Goal: Find specific page/section: Find specific page/section

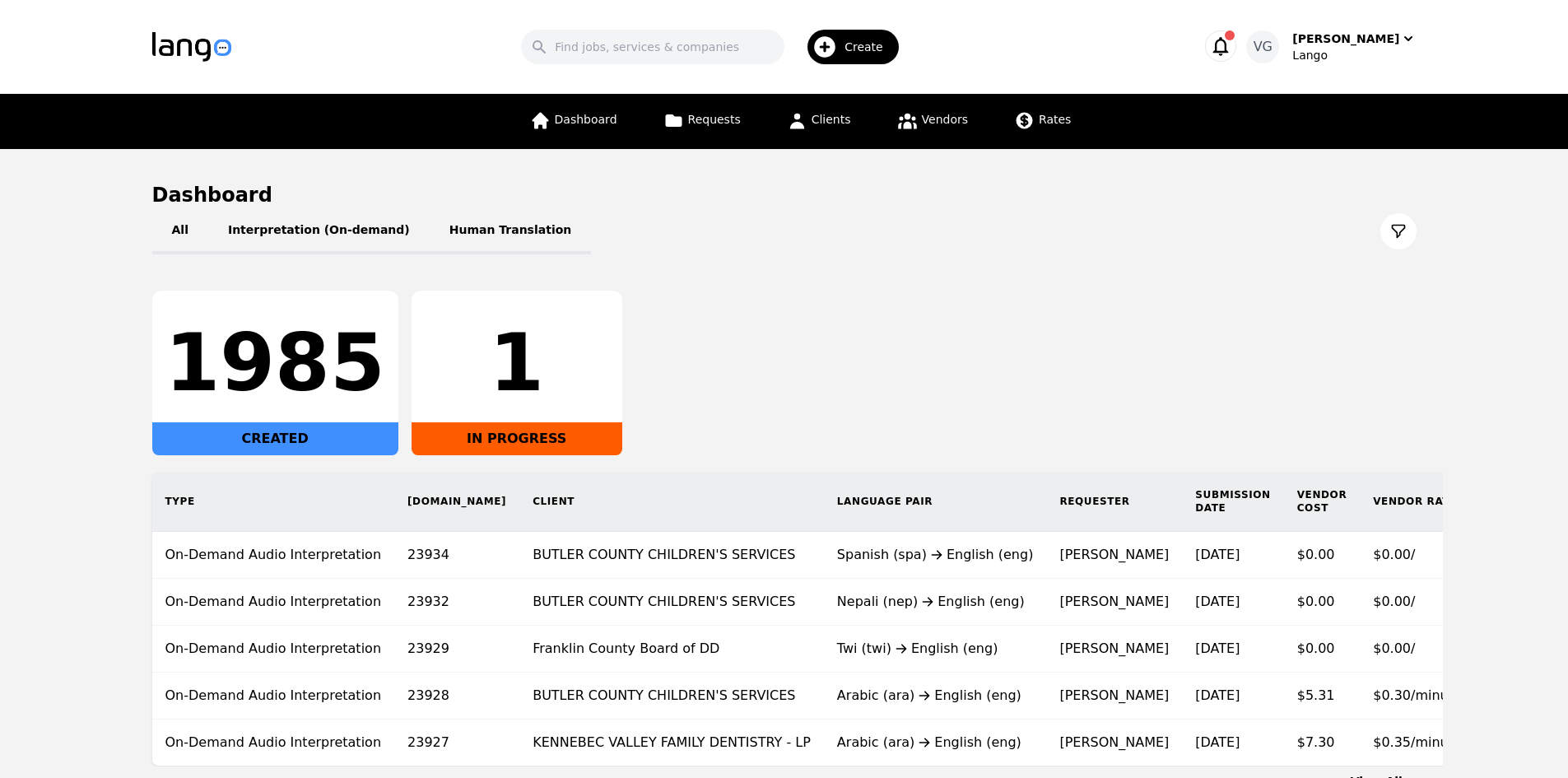
click at [100, 543] on main "Dashboard All Interpretation (On-demand) Human Translation 1985 CREATED 1 IN PR…" at bounding box center [784, 486] width 1568 height 673
drag, startPoint x: 57, startPoint y: 409, endPoint x: 88, endPoint y: 399, distance: 32.6
click at [57, 409] on main "Dashboard All Interpretation (On-demand) Human Translation 1985 CREATED 1 IN PR…" at bounding box center [784, 486] width 1568 height 673
click at [14, 514] on main "Dashboard All Interpretation (On-demand) Human Translation 1985 CREATED 1 IN PR…" at bounding box center [784, 486] width 1568 height 673
click at [654, 47] on input "Search" at bounding box center [653, 47] width 264 height 35
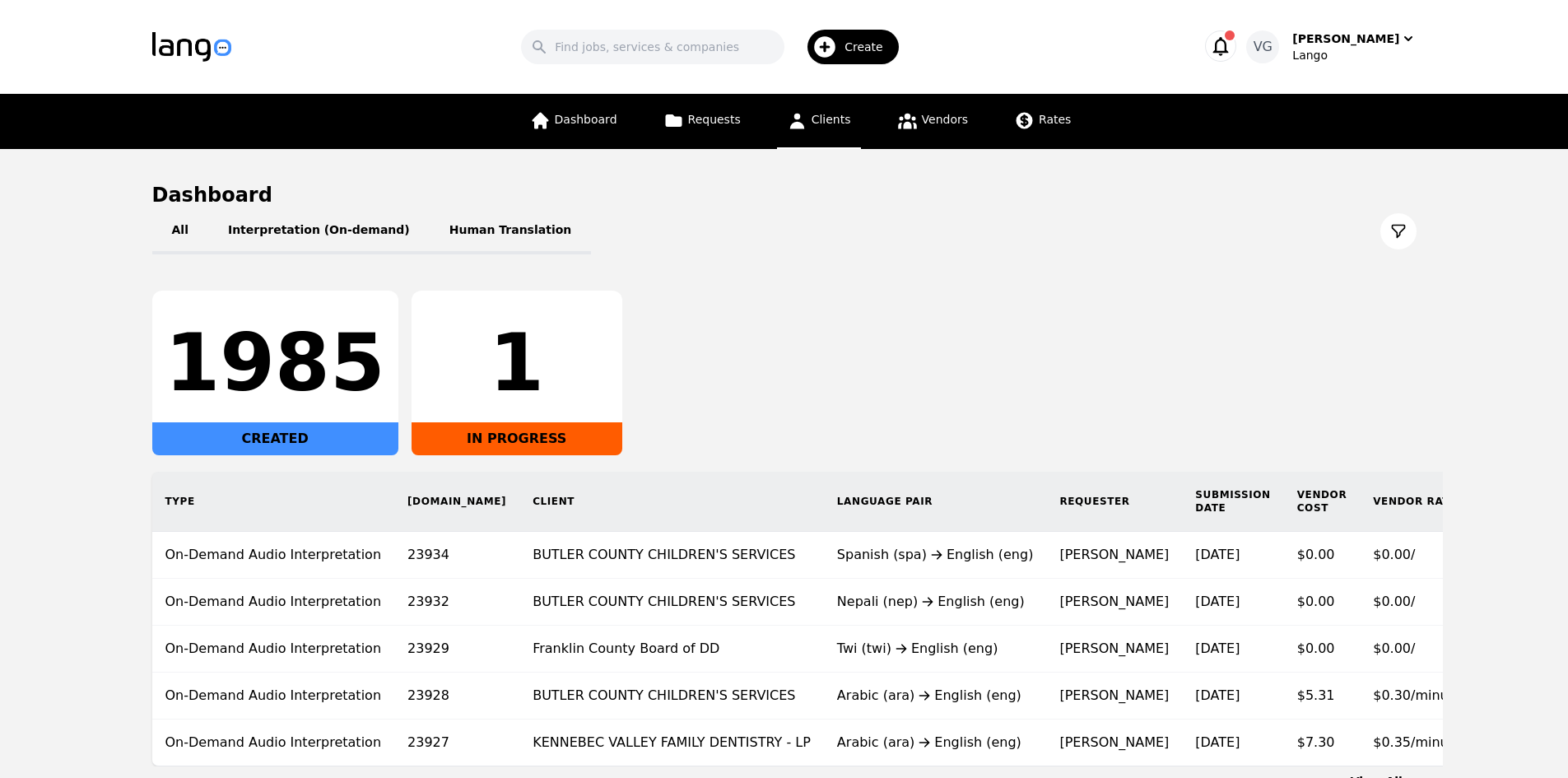
click at [815, 130] on link "Clients" at bounding box center [819, 122] width 84 height 55
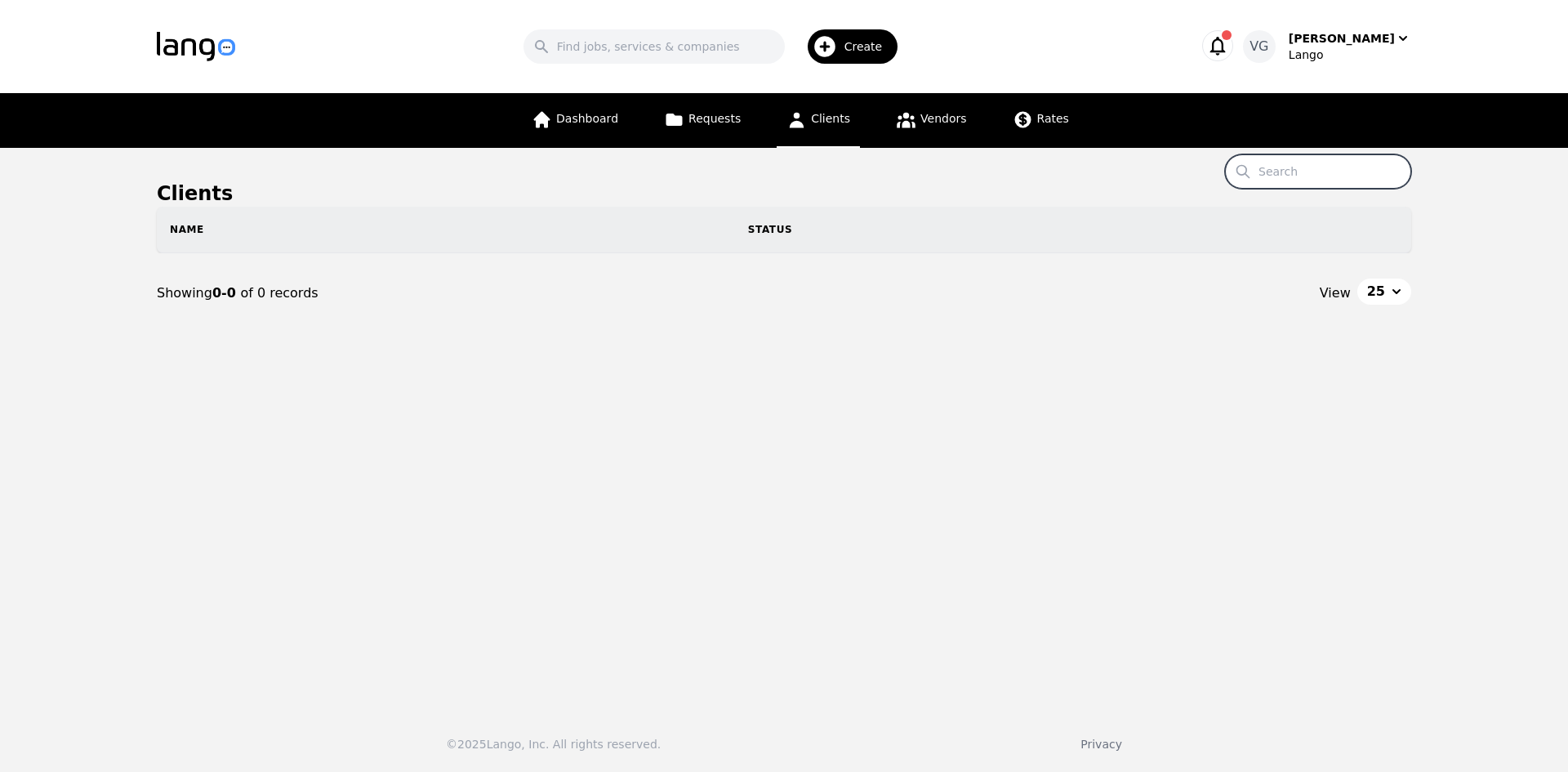
click at [1286, 172] on input "Search" at bounding box center [1319, 171] width 186 height 35
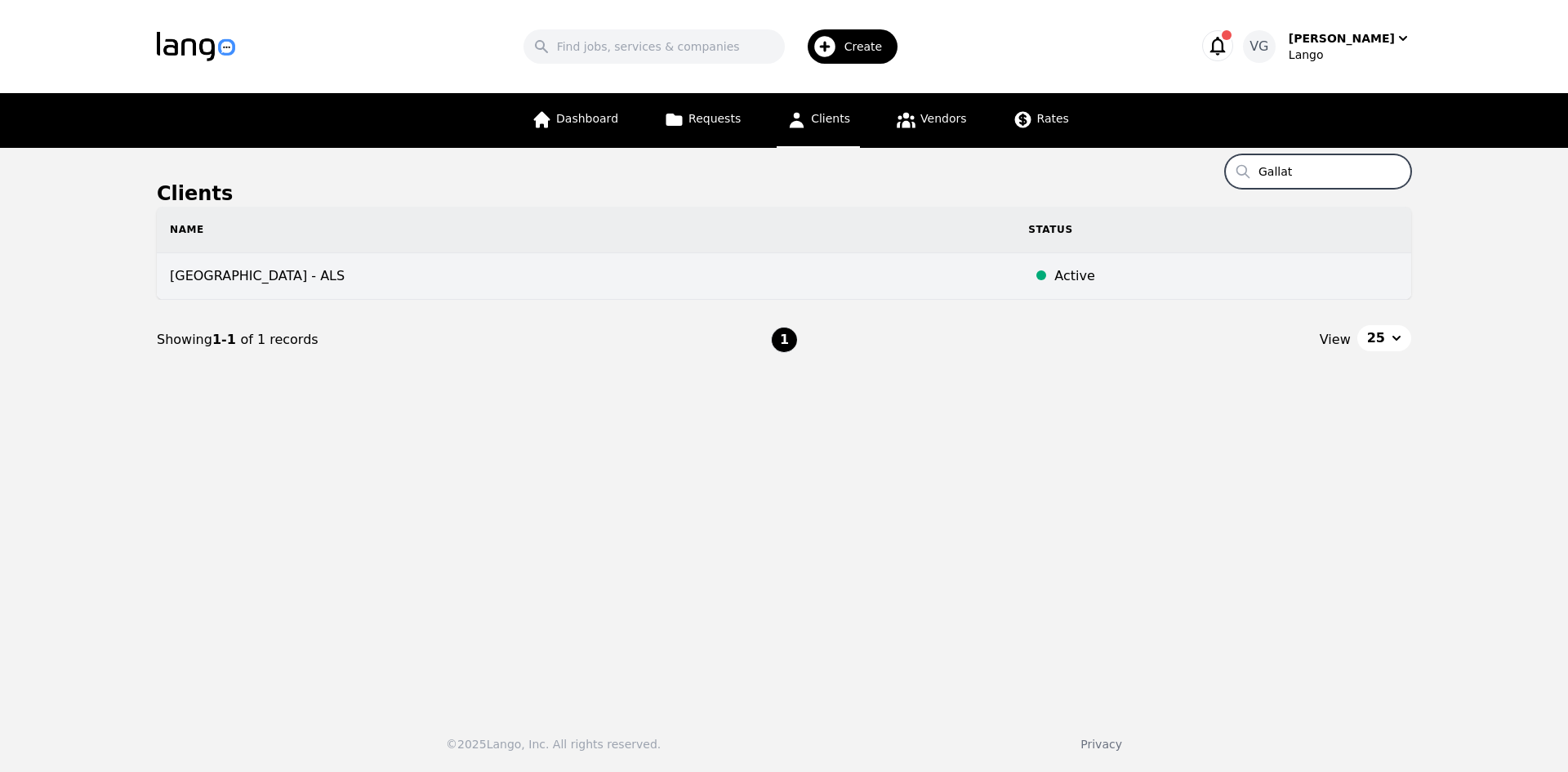
type input "Gallat"
click at [455, 282] on td "[GEOGRAPHIC_DATA] - ALS" at bounding box center [586, 276] width 858 height 46
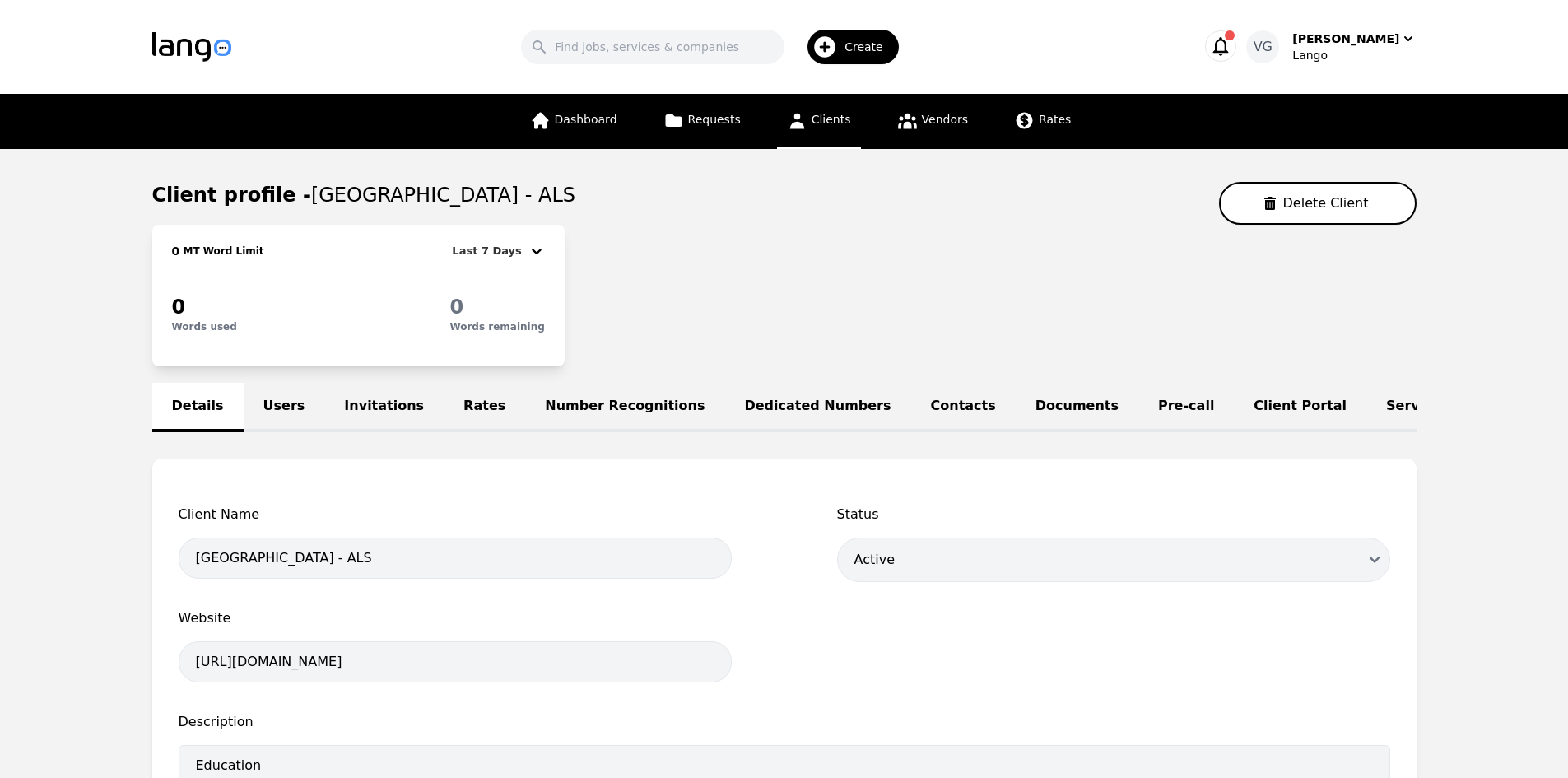
click at [288, 406] on link "Users" at bounding box center [284, 407] width 81 height 49
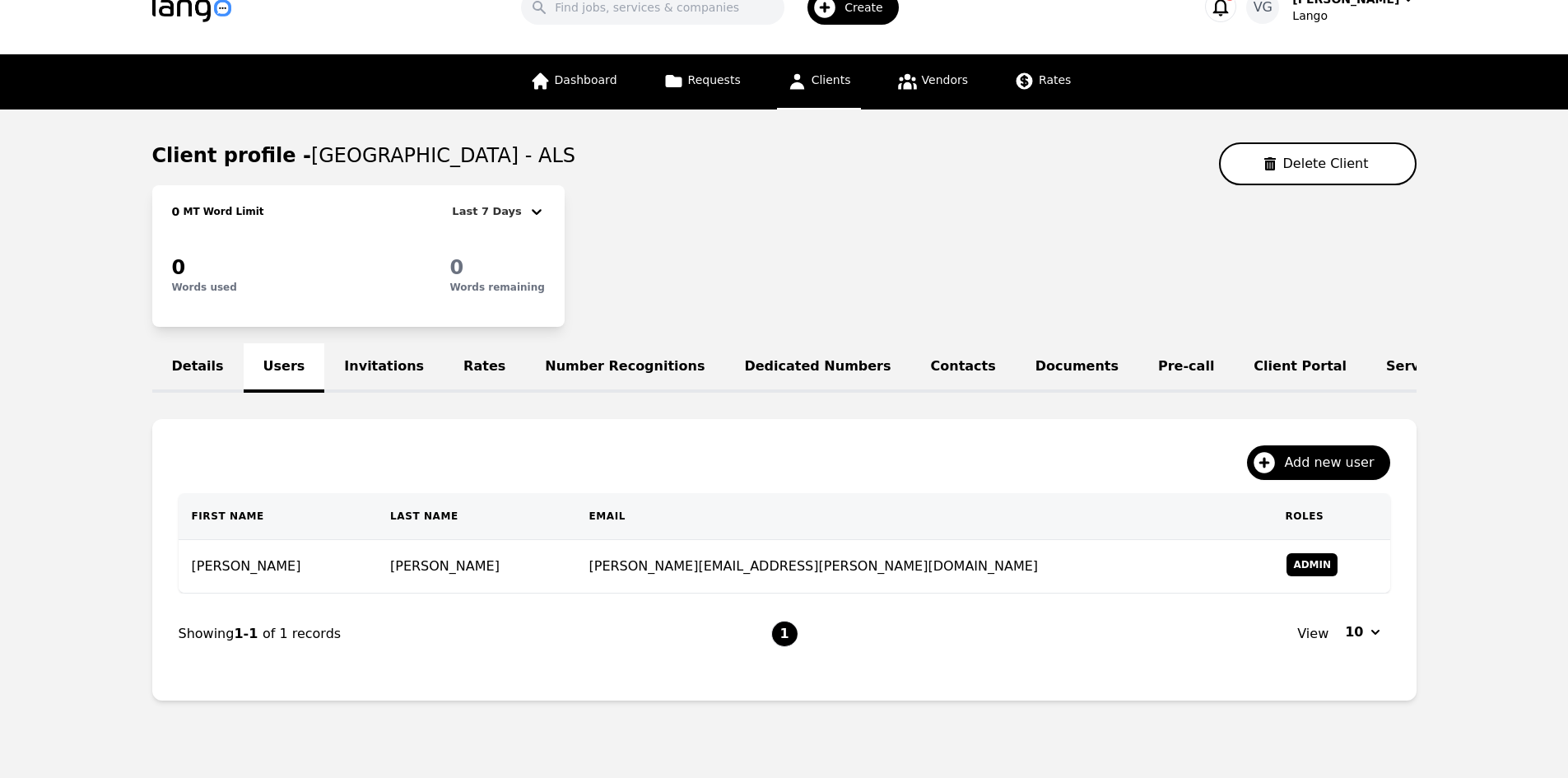
scroll to position [96, 0]
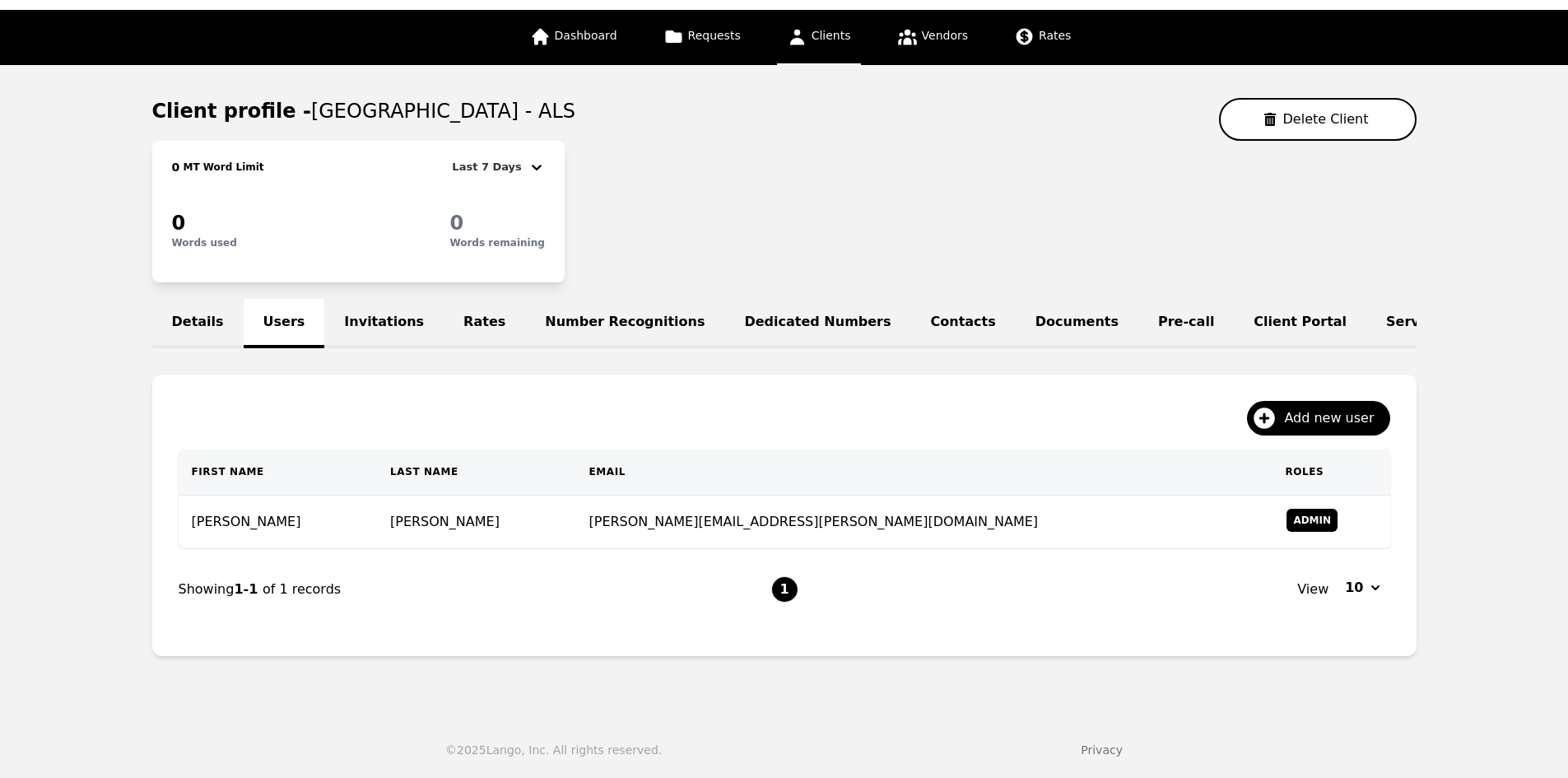
click at [434, 514] on td "[PERSON_NAME]" at bounding box center [477, 522] width 199 height 54
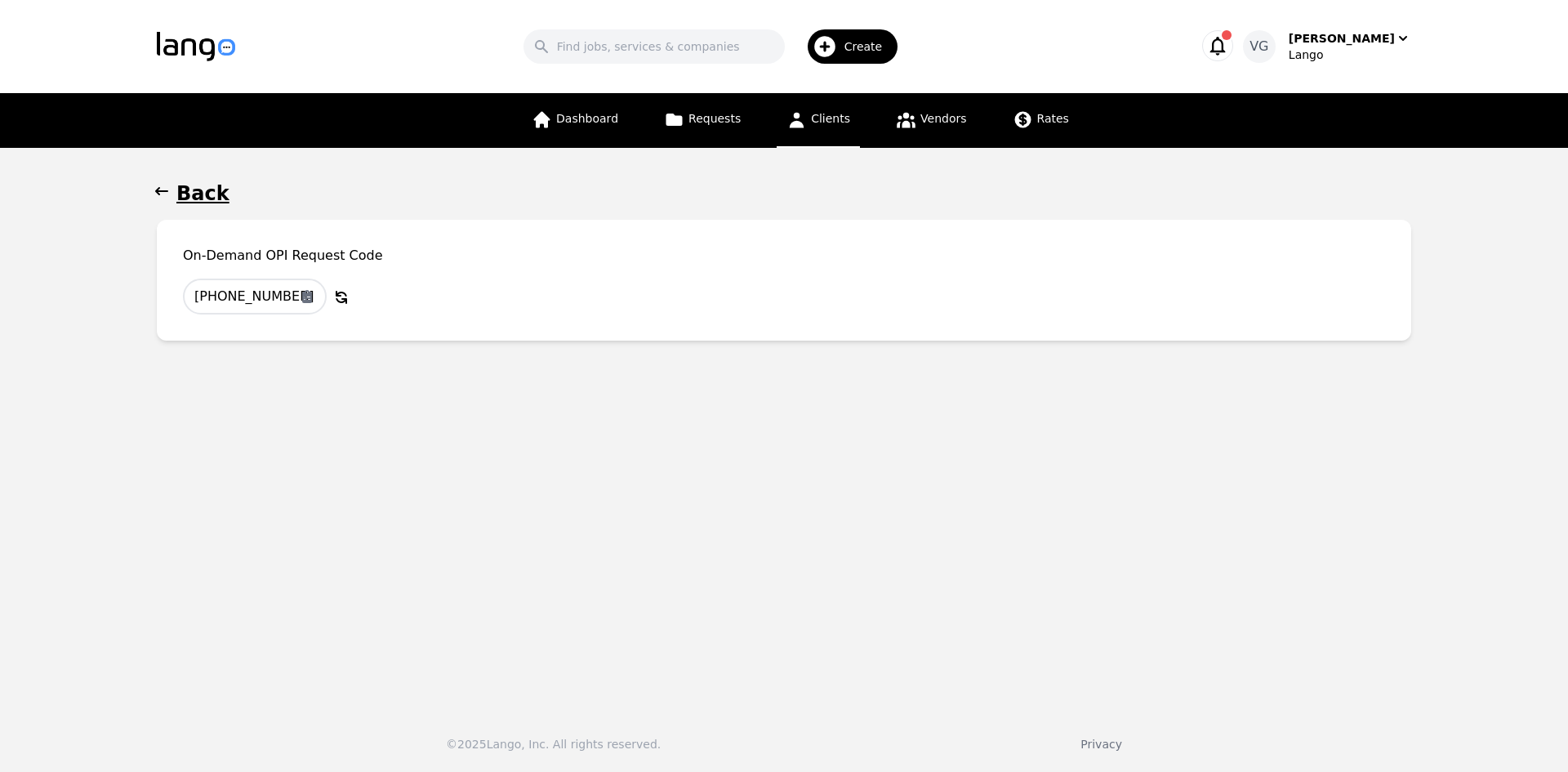
click at [39, 511] on main "Back On-Demand OPI Request Code [PHONE_NUMBER] Copy to Clipboard Why Regenerate…" at bounding box center [784, 422] width 1568 height 549
click at [122, 391] on main "Back On-Demand OPI Request Code [PHONE_NUMBER] Copy to Clipboard Why Regenerate…" at bounding box center [784, 422] width 1568 height 549
click at [67, 470] on main "Back On-Demand OPI Request Code [PHONE_NUMBER] Copy to Clipboard Why Regenerate…" at bounding box center [784, 422] width 1568 height 549
click at [119, 423] on main "Back On-Demand OPI Request Code [PHONE_NUMBER] Copy to Clipboard Why Regenerate…" at bounding box center [784, 422] width 1568 height 549
click at [200, 480] on main "Back On-Demand OPI Request Code [PHONE_NUMBER] Copy to Clipboard Why Regenerate…" at bounding box center [784, 422] width 1568 height 549
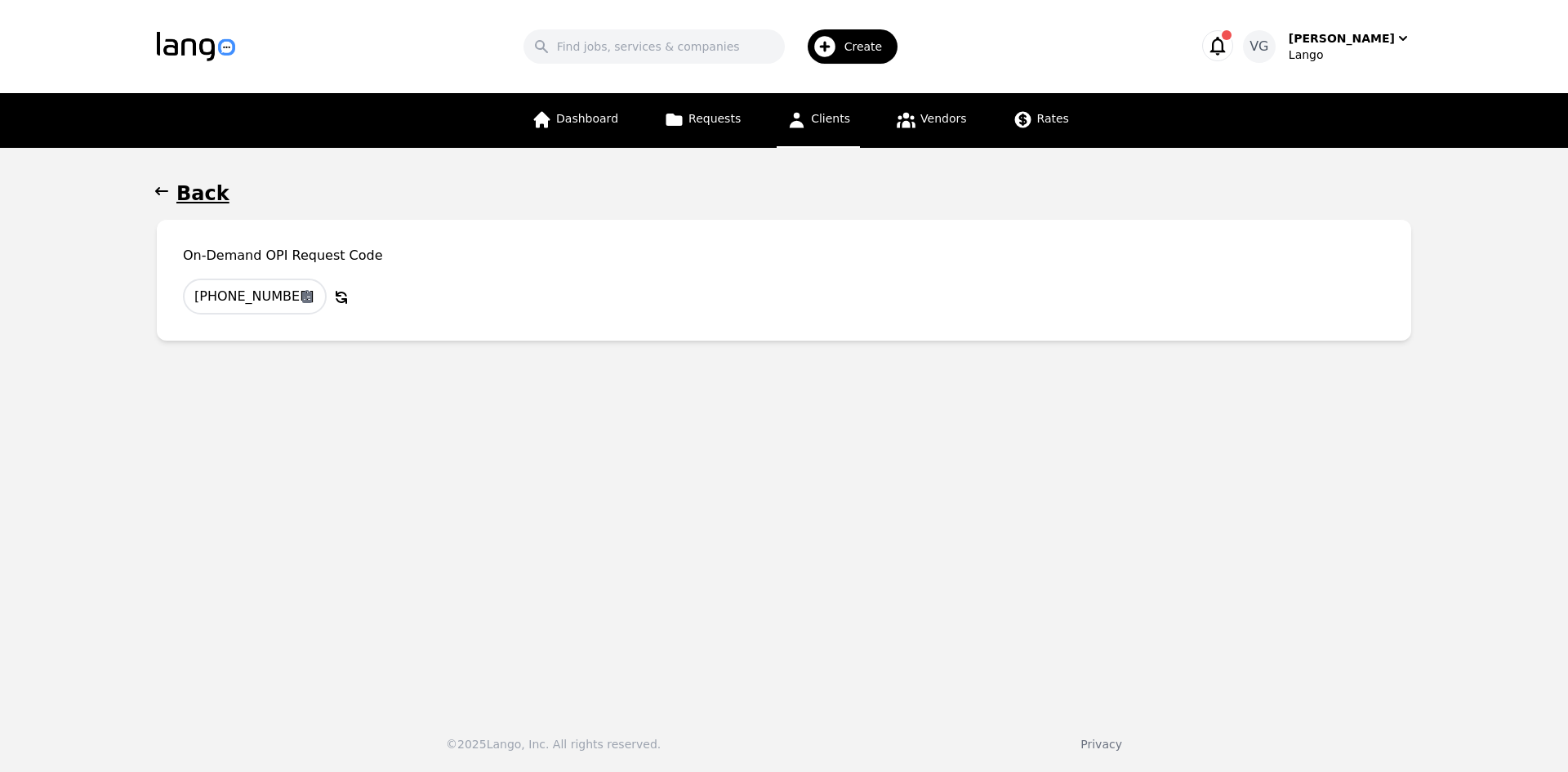
click at [171, 532] on main "Back On-Demand OPI Request Code [PHONE_NUMBER] Copy to Clipboard Why Regenerate…" at bounding box center [784, 422] width 1568 height 549
click at [69, 498] on main "Back On-Demand OPI Request Code [PHONE_NUMBER] Copy to Clipboard Why Regenerate…" at bounding box center [784, 422] width 1568 height 549
